Goal: Information Seeking & Learning: Learn about a topic

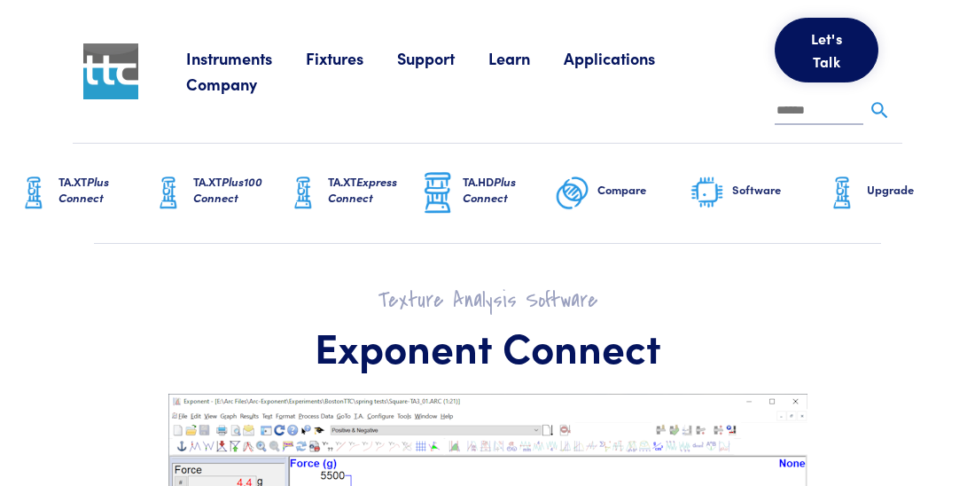
click at [515, 66] on link "Learn" at bounding box center [525, 58] width 75 height 22
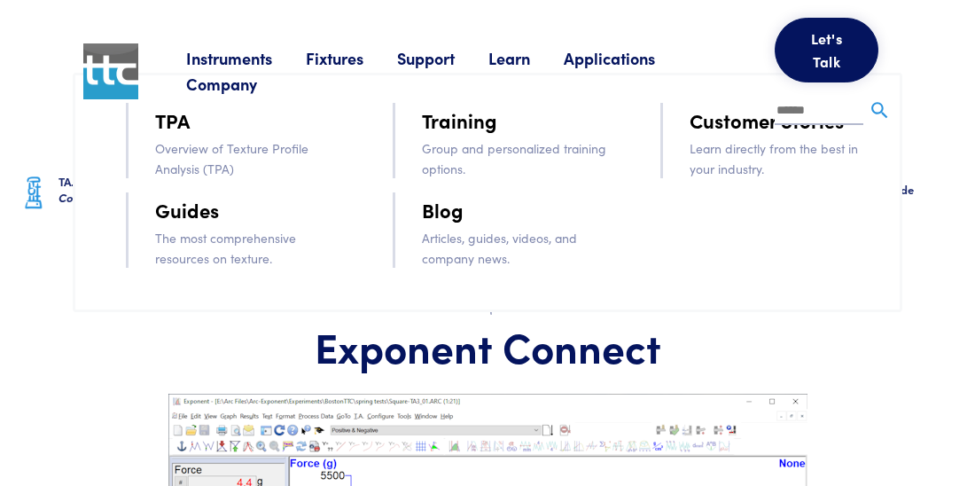
click at [182, 207] on link "Guides" at bounding box center [187, 209] width 64 height 31
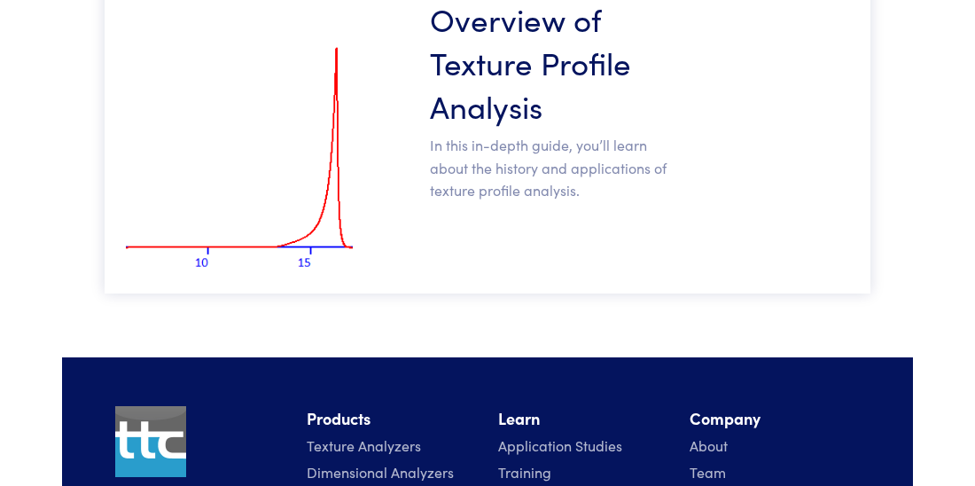
scroll to position [548, 0]
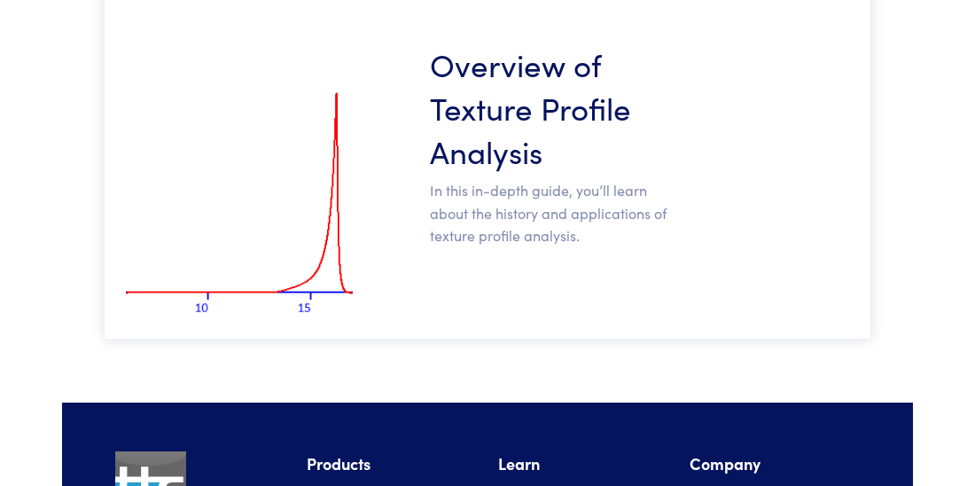
click at [501, 144] on h3 "Overview of Texture Profile Analysis" at bounding box center [556, 107] width 253 height 130
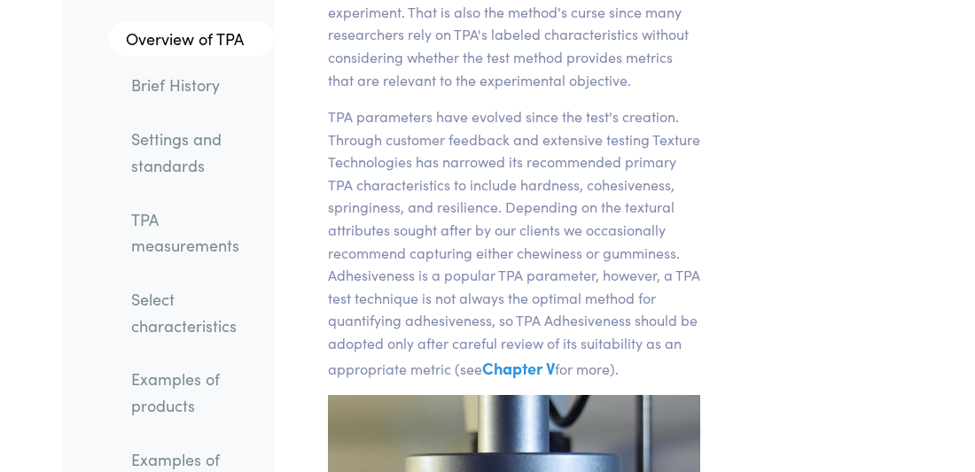
scroll to position [741, 0]
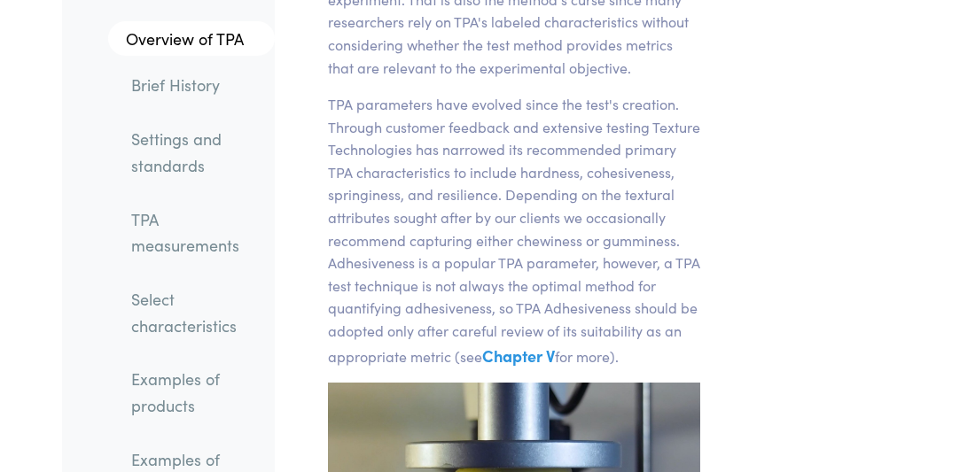
click at [154, 299] on link "Select characteristics" at bounding box center [196, 312] width 158 height 66
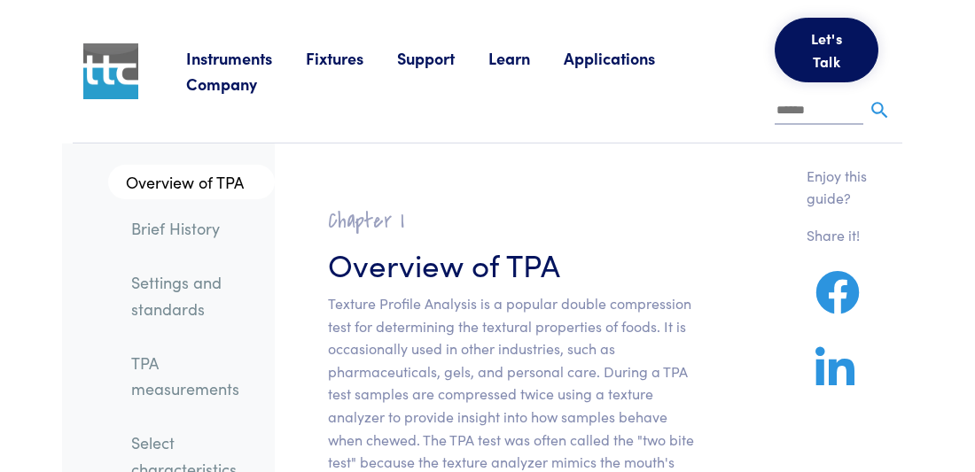
click at [612, 72] on li "Applications Application Studies How to use our products to achieve specific re…" at bounding box center [626, 58] width 125 height 27
click at [599, 69] on link "Applications" at bounding box center [626, 58] width 125 height 22
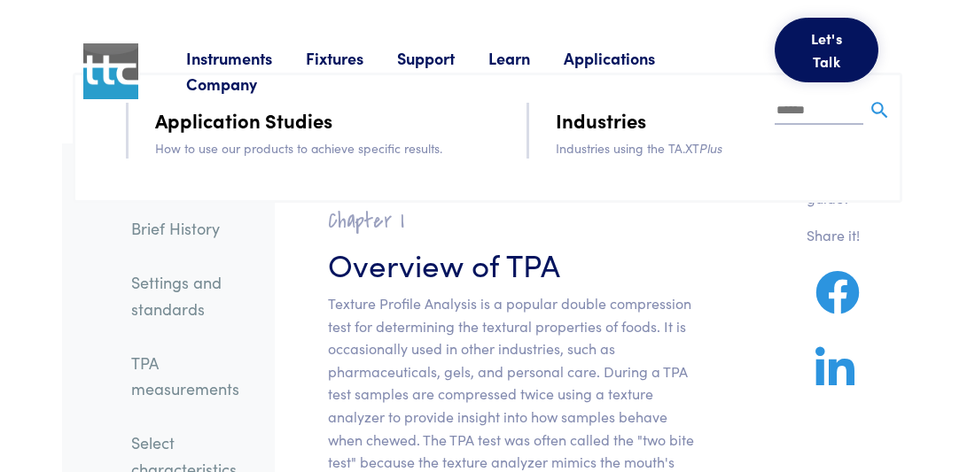
click at [312, 118] on div "Instruments Texture Analyzers Measure any physical product characteristic. TA.X…" at bounding box center [539, 71] width 706 height 143
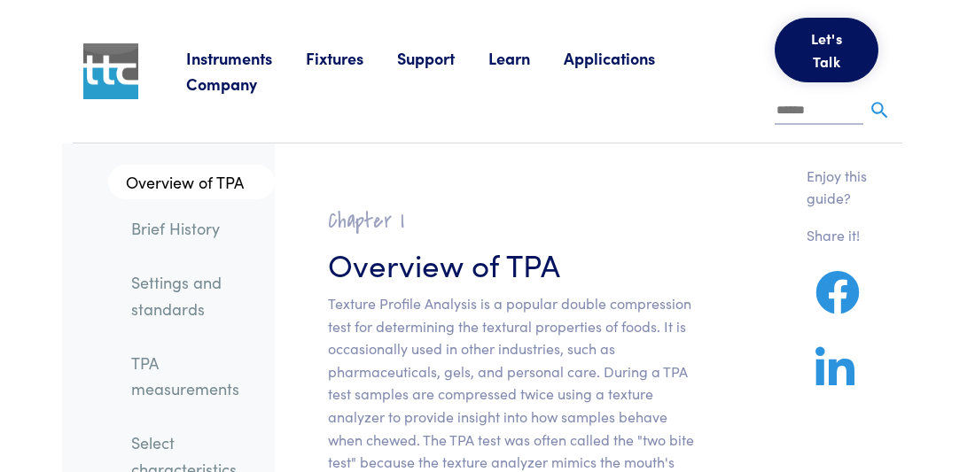
click at [631, 68] on link "Applications" at bounding box center [626, 58] width 125 height 22
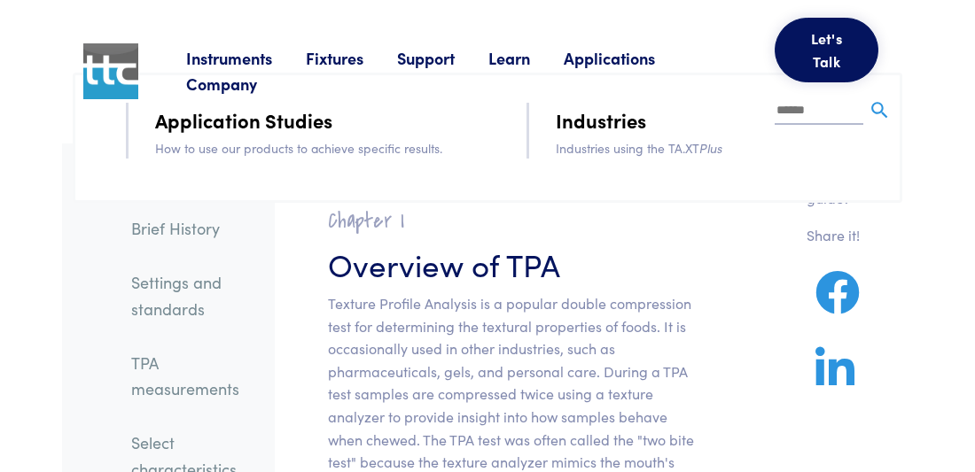
click at [243, 114] on div "Instruments Texture Analyzers Measure any physical product characteristic. TA.X…" at bounding box center [539, 71] width 706 height 143
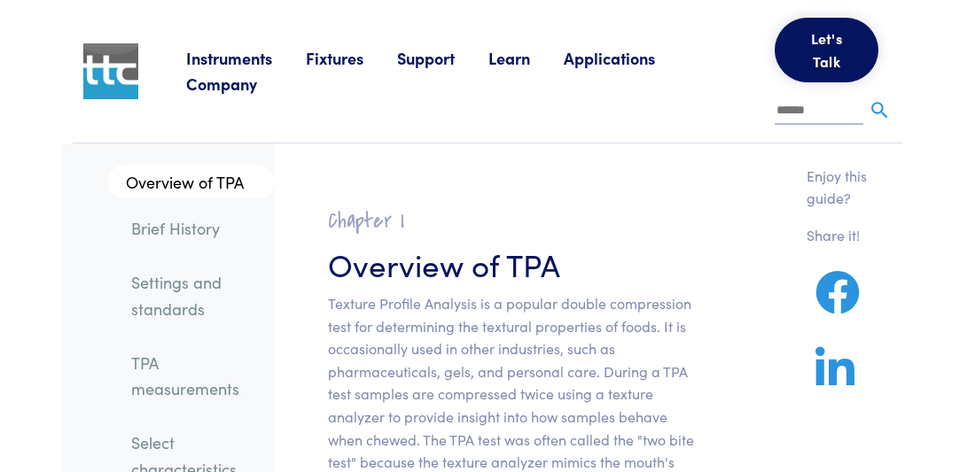
click at [593, 69] on link "Applications" at bounding box center [626, 58] width 125 height 22
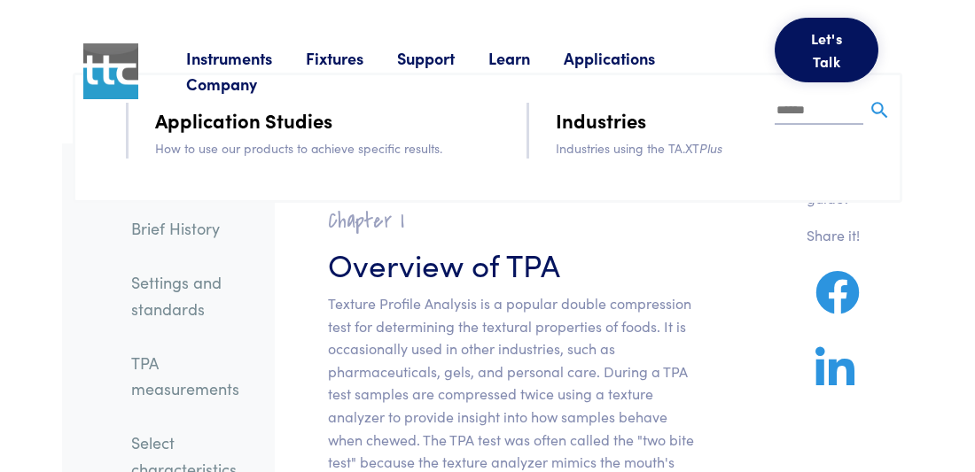
click at [593, 69] on link "Applications" at bounding box center [626, 58] width 125 height 22
click at [582, 122] on div "Instruments Texture Analyzers Measure any physical product characteristic. TA.X…" at bounding box center [539, 71] width 706 height 143
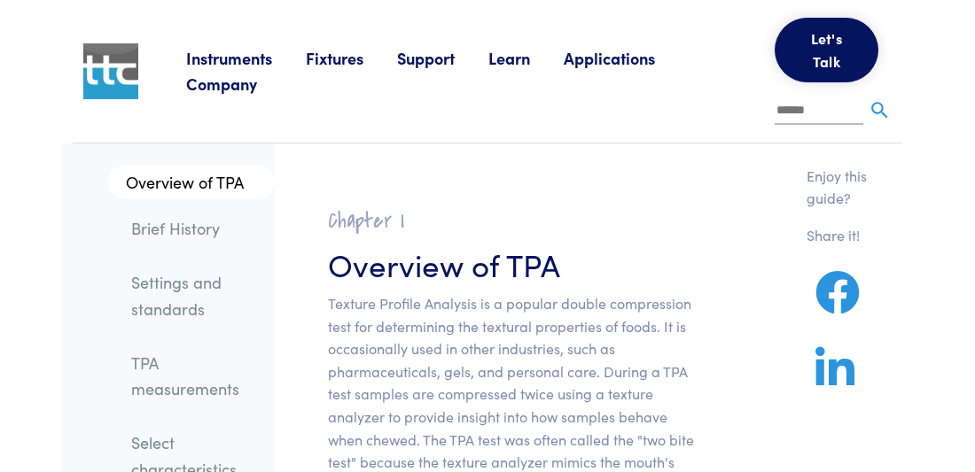
click at [523, 62] on link "Learn" at bounding box center [525, 58] width 75 height 22
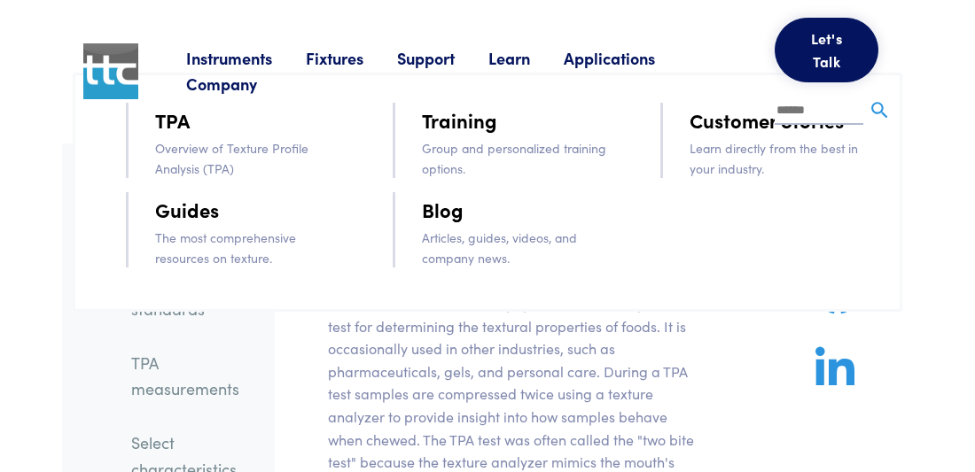
click at [191, 143] on div "Instruments Texture Analyzers Measure any physical product characteristic. TA.X…" at bounding box center [539, 71] width 706 height 143
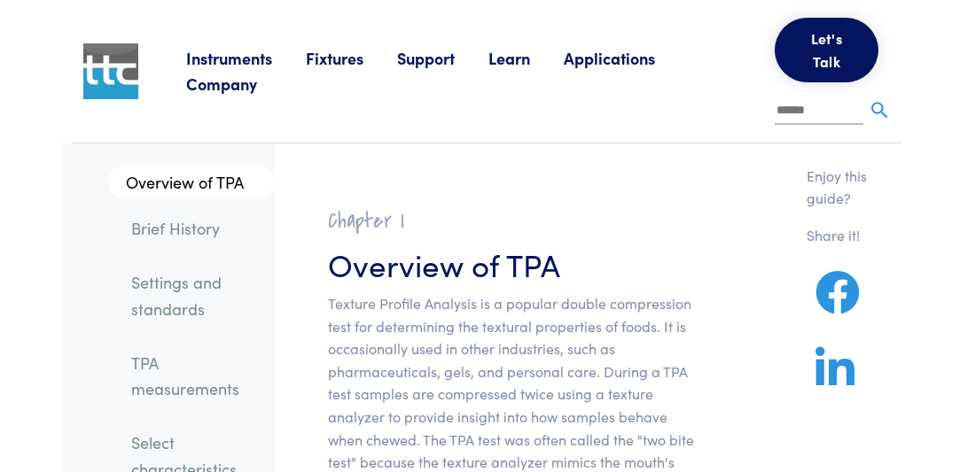
click at [648, 69] on link "Applications" at bounding box center [626, 58] width 125 height 22
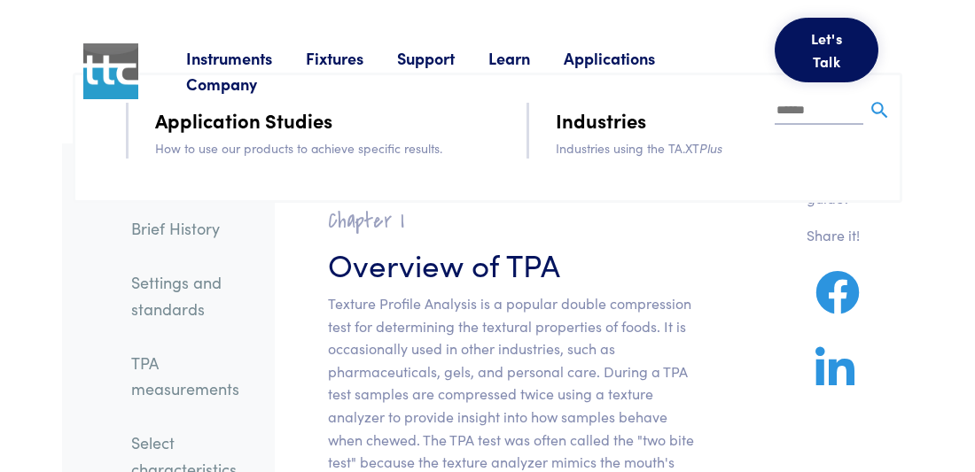
click at [716, 143] on div "Instruments Texture Analyzers Measure any physical product characteristic. TA.X…" at bounding box center [539, 71] width 706 height 143
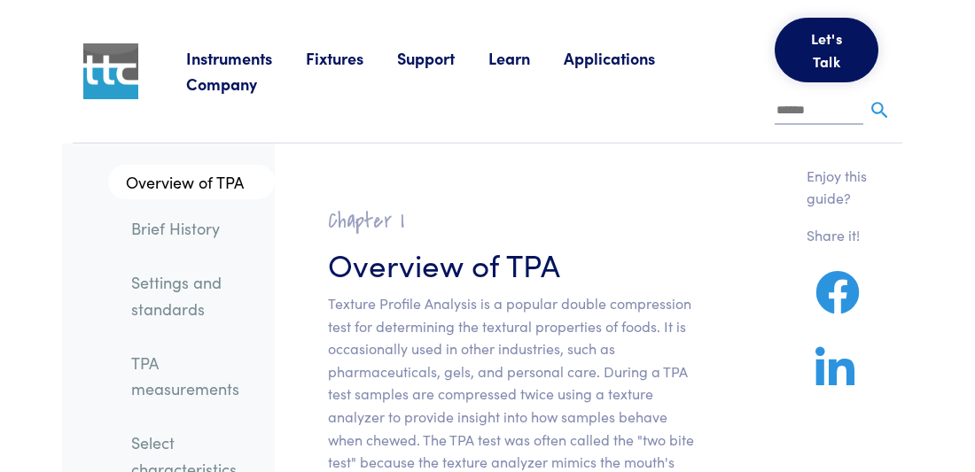
click at [617, 69] on link "Applications" at bounding box center [626, 58] width 125 height 22
